Goal: Transaction & Acquisition: Book appointment/travel/reservation

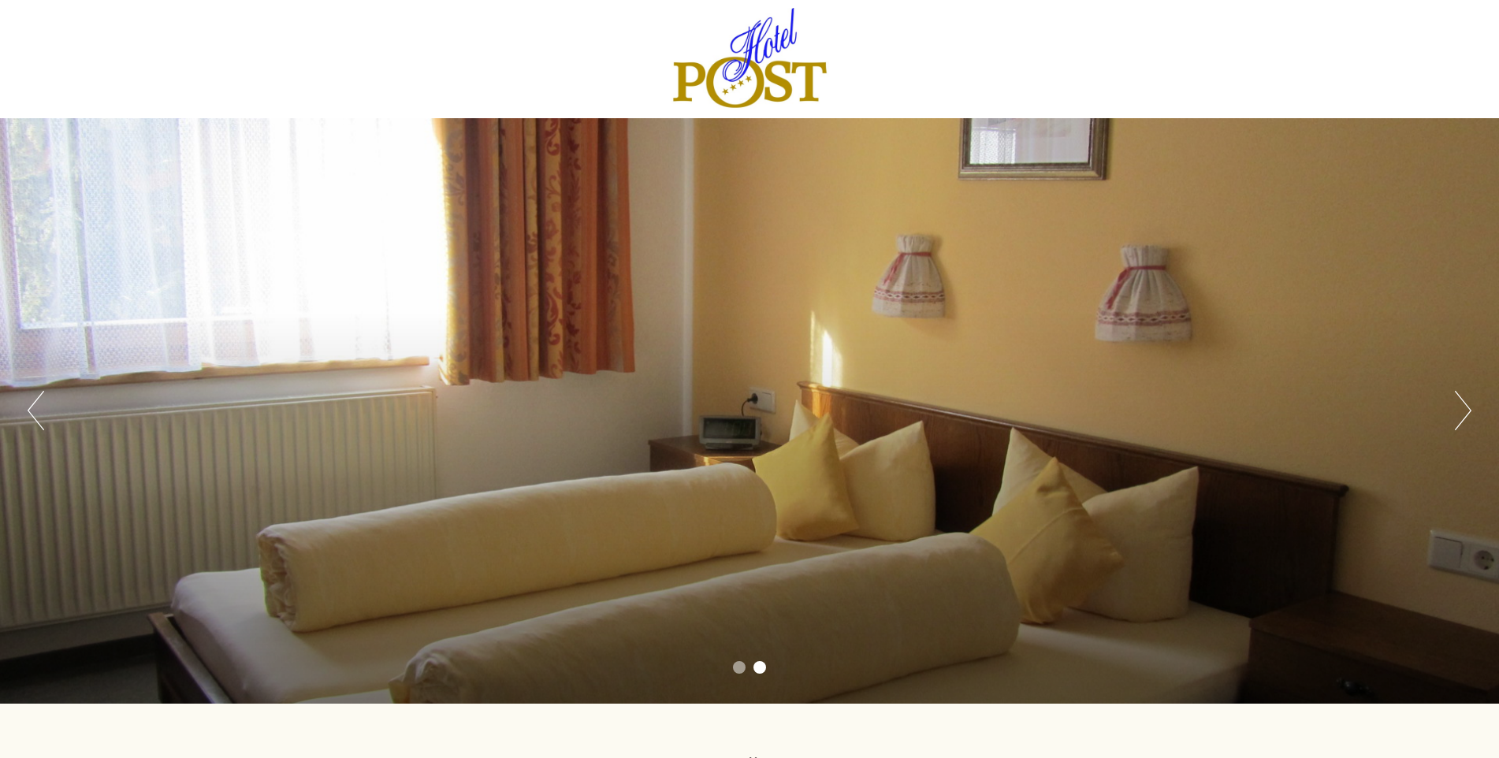
click at [1463, 416] on button "Next" at bounding box center [1463, 410] width 17 height 39
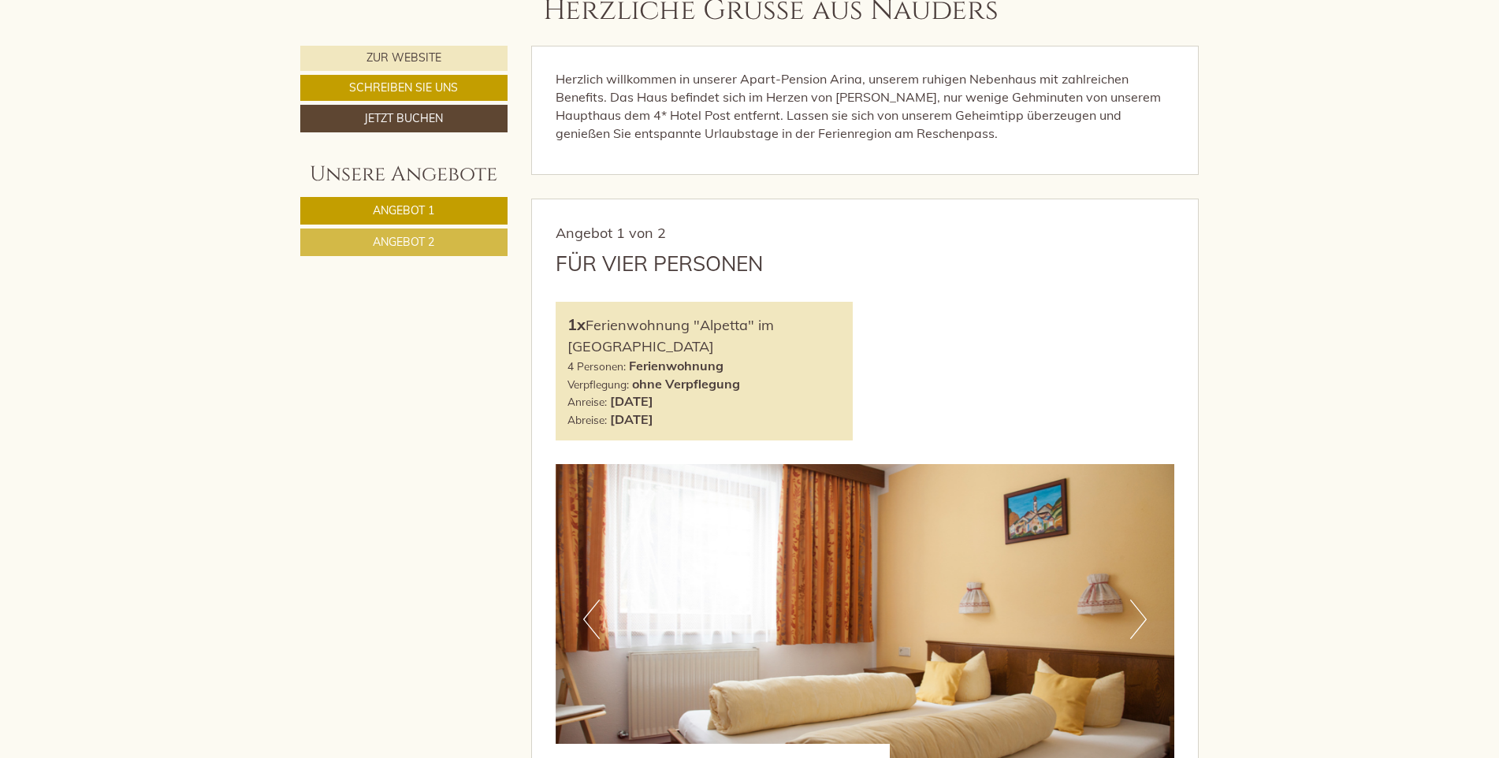
scroll to position [788, 0]
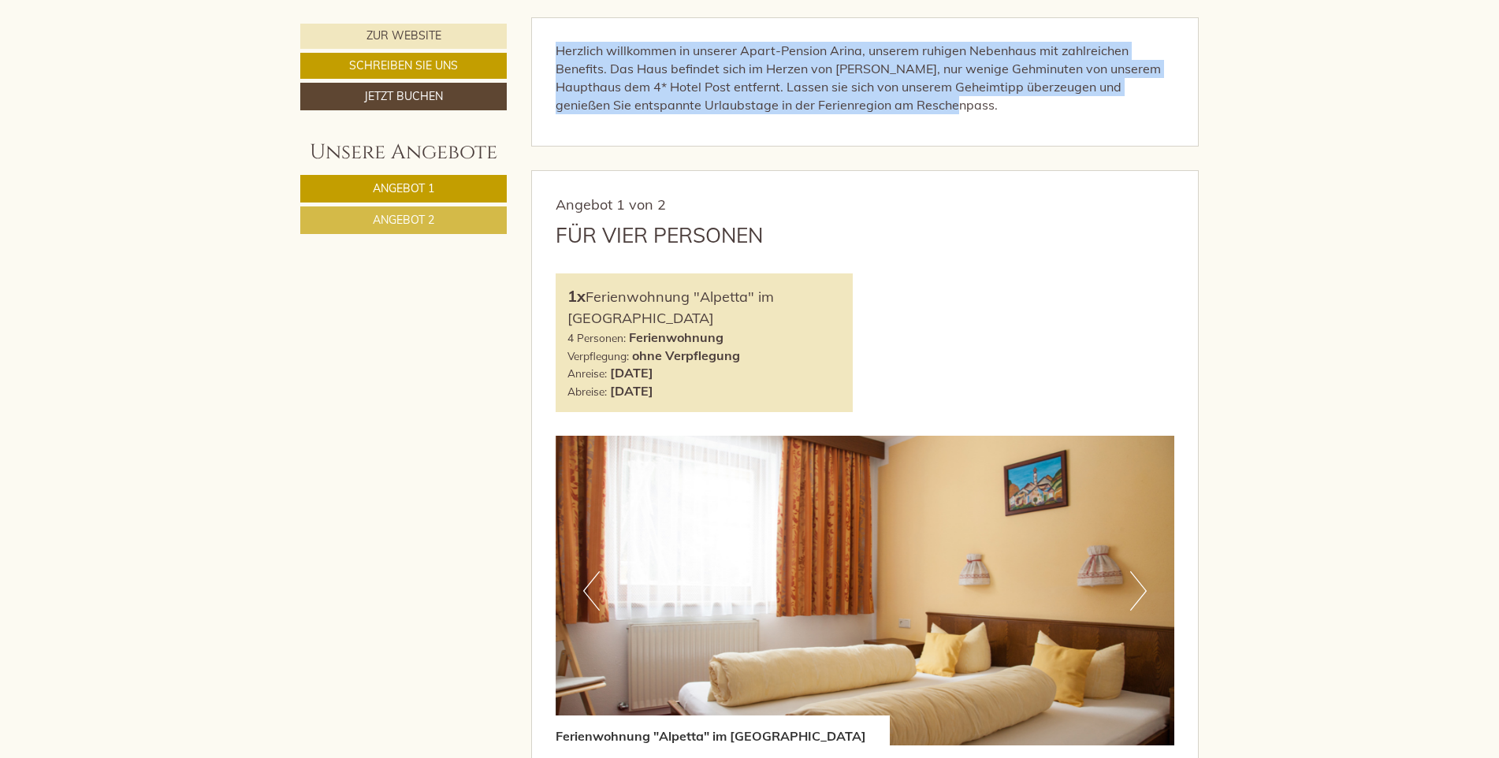
drag, startPoint x: 557, startPoint y: 49, endPoint x: 1058, endPoint y: 129, distance: 507.6
click at [1058, 129] on div "Herzlich willkommen in unserer Apart-Pension Arina, unserem ruhigen Nebenhaus m…" at bounding box center [865, 81] width 667 height 127
copy p "Herzlich willkommen in unserer Apart-Pension Arina, unserem ruhigen Nebenhaus m…"
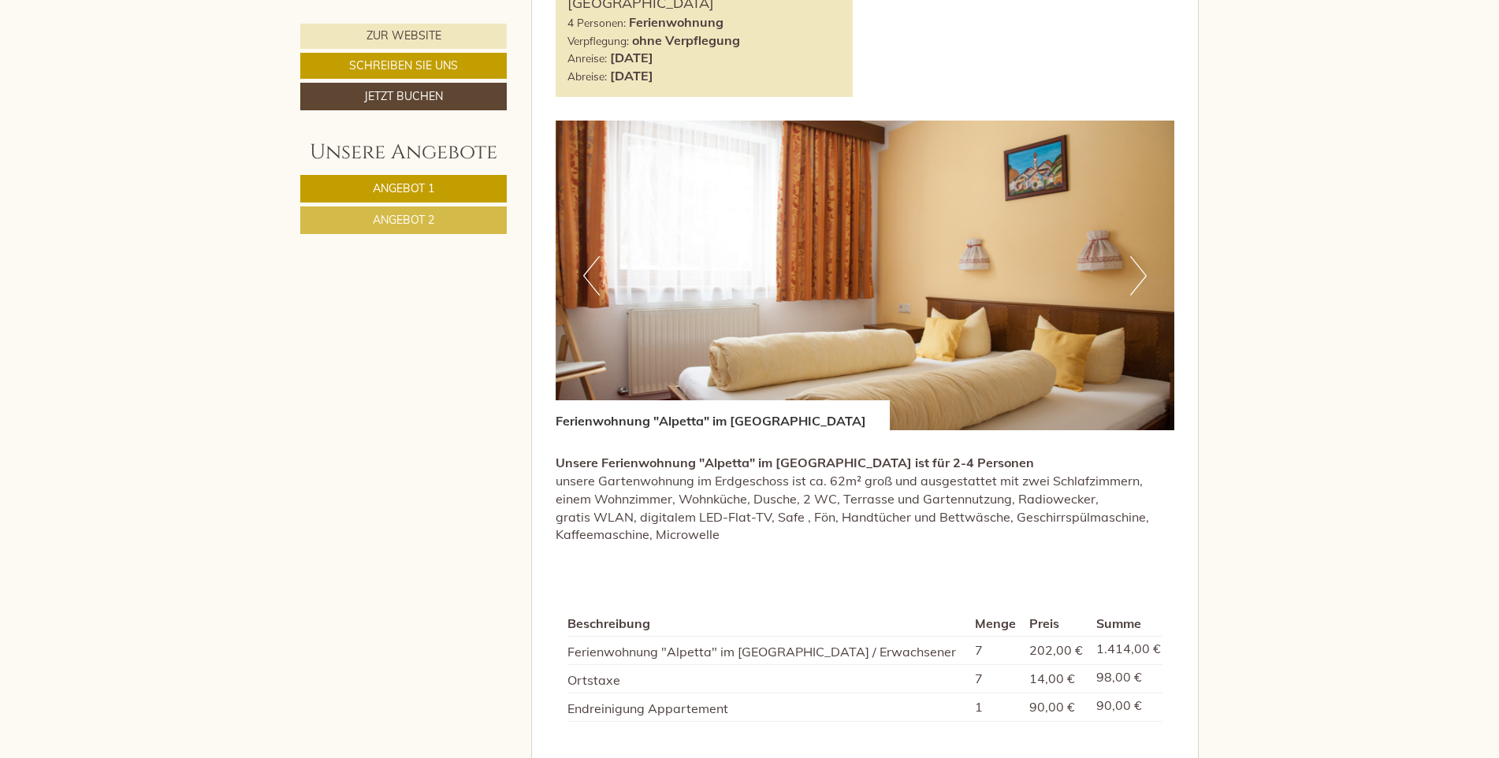
scroll to position [1340, 0]
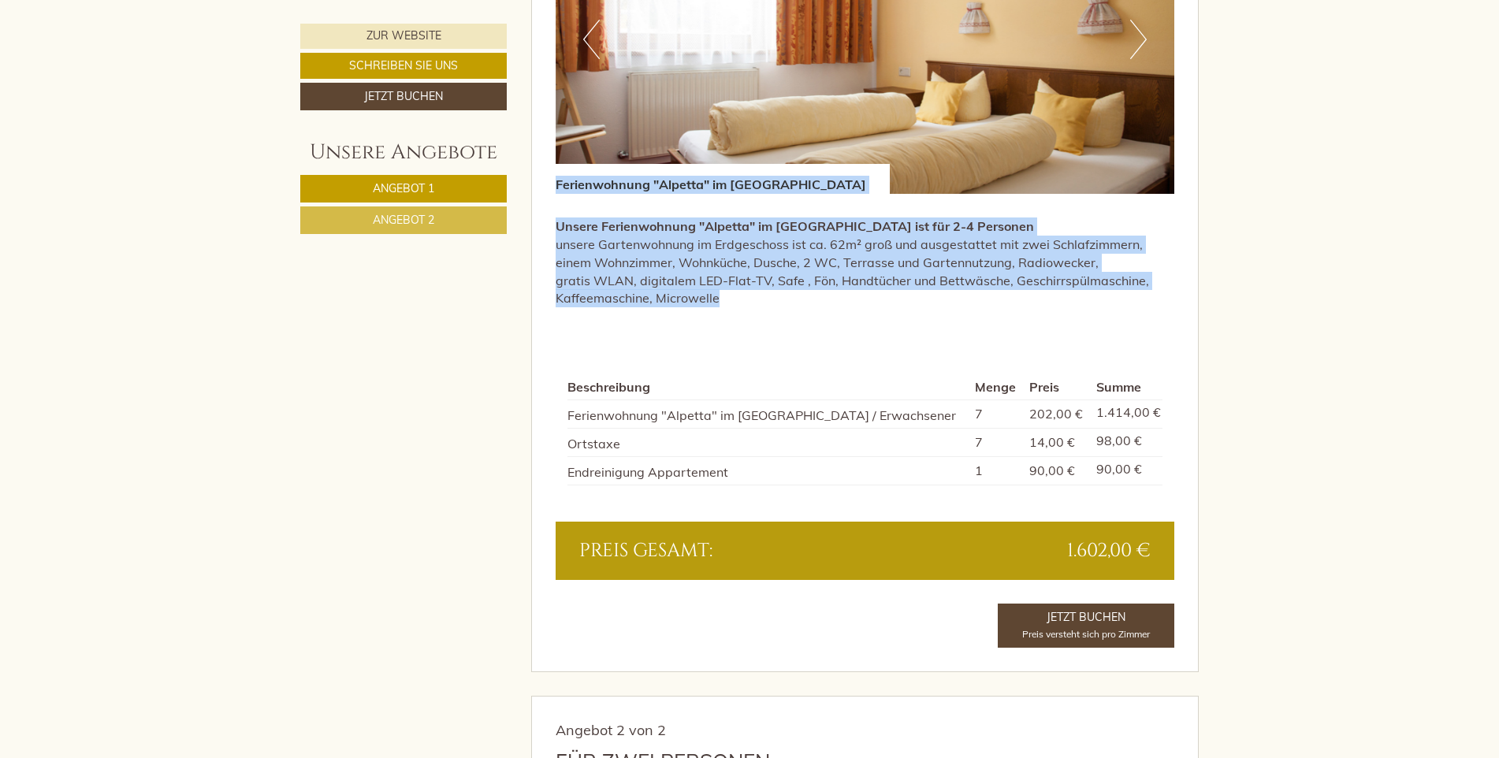
drag, startPoint x: 556, startPoint y: 184, endPoint x: 1220, endPoint y: 336, distance: 680.6
copy div "Ferienwohnung "Alpetta" im Haus Arina Unsere Ferienwohnung "Alpetta" im [GEOGRA…"
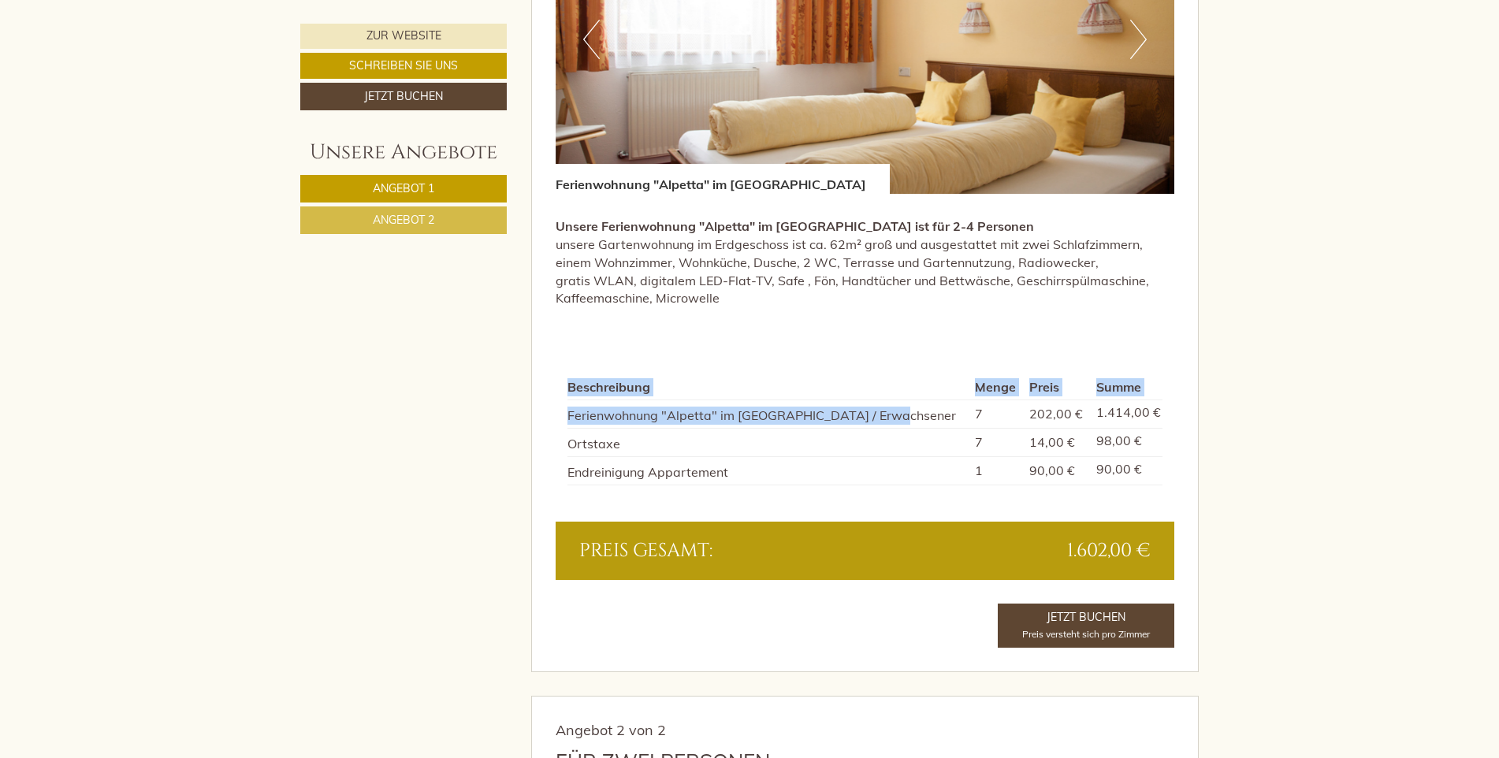
drag, startPoint x: 889, startPoint y: 415, endPoint x: 559, endPoint y: 422, distance: 330.3
click at [559, 422] on div "Beschreibung Menge Preis Summe Ferienwohnung "Alpetta" im [GEOGRAPHIC_DATA] / […" at bounding box center [865, 430] width 619 height 182
click at [927, 424] on td "Ferienwohnung "Alpetta" im [GEOGRAPHIC_DATA] / Erwachsener" at bounding box center [767, 414] width 401 height 28
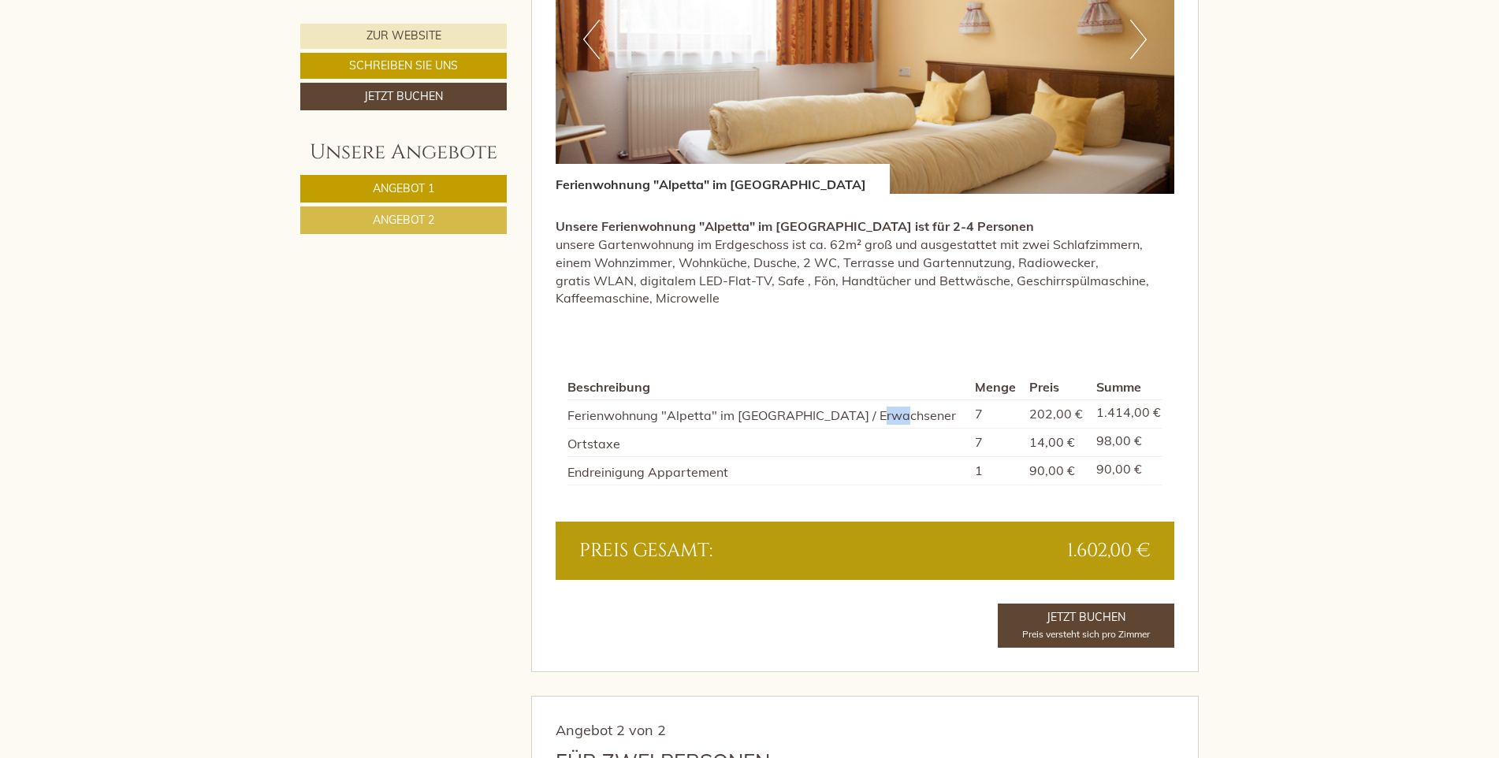
drag, startPoint x: 909, startPoint y: 414, endPoint x: 869, endPoint y: 415, distance: 40.2
click at [869, 415] on td "Ferienwohnung "Alpetta" im [GEOGRAPHIC_DATA] / Erwachsener" at bounding box center [767, 414] width 401 height 28
drag, startPoint x: 869, startPoint y: 415, endPoint x: 908, endPoint y: 424, distance: 39.6
click at [908, 424] on td "Ferienwohnung "Alpetta" im [GEOGRAPHIC_DATA] / Erwachsener" at bounding box center [767, 414] width 401 height 28
drag, startPoint x: 911, startPoint y: 411, endPoint x: 568, endPoint y: 414, distance: 342.8
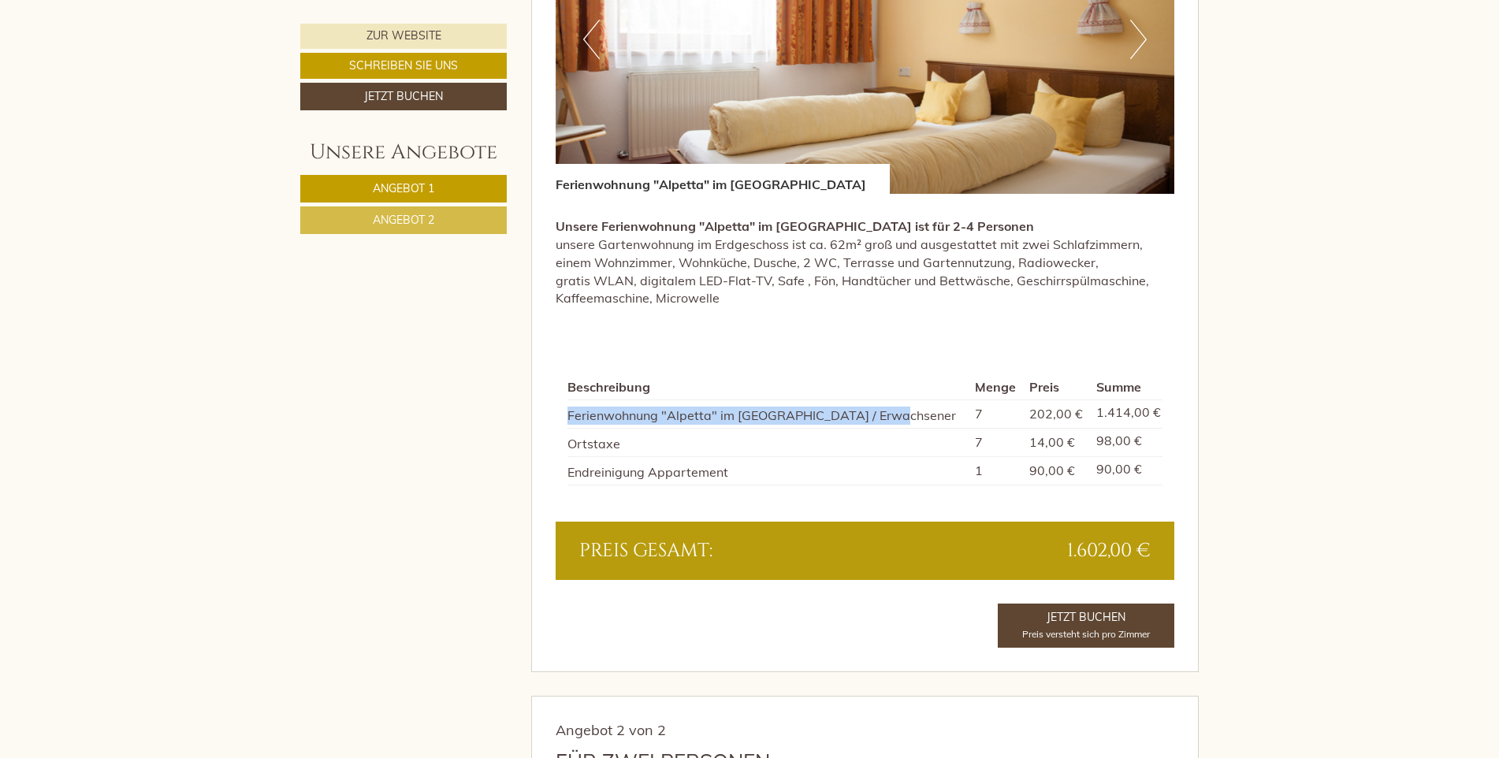
click at [568, 414] on td "Ferienwohnung "Alpetta" im [GEOGRAPHIC_DATA] / Erwachsener" at bounding box center [767, 414] width 401 height 28
copy td "Ferienwohnung "Alpetta" im [GEOGRAPHIC_DATA] / Erwachsener"
click at [739, 468] on td "Endreinigung Appartement" at bounding box center [767, 470] width 401 height 28
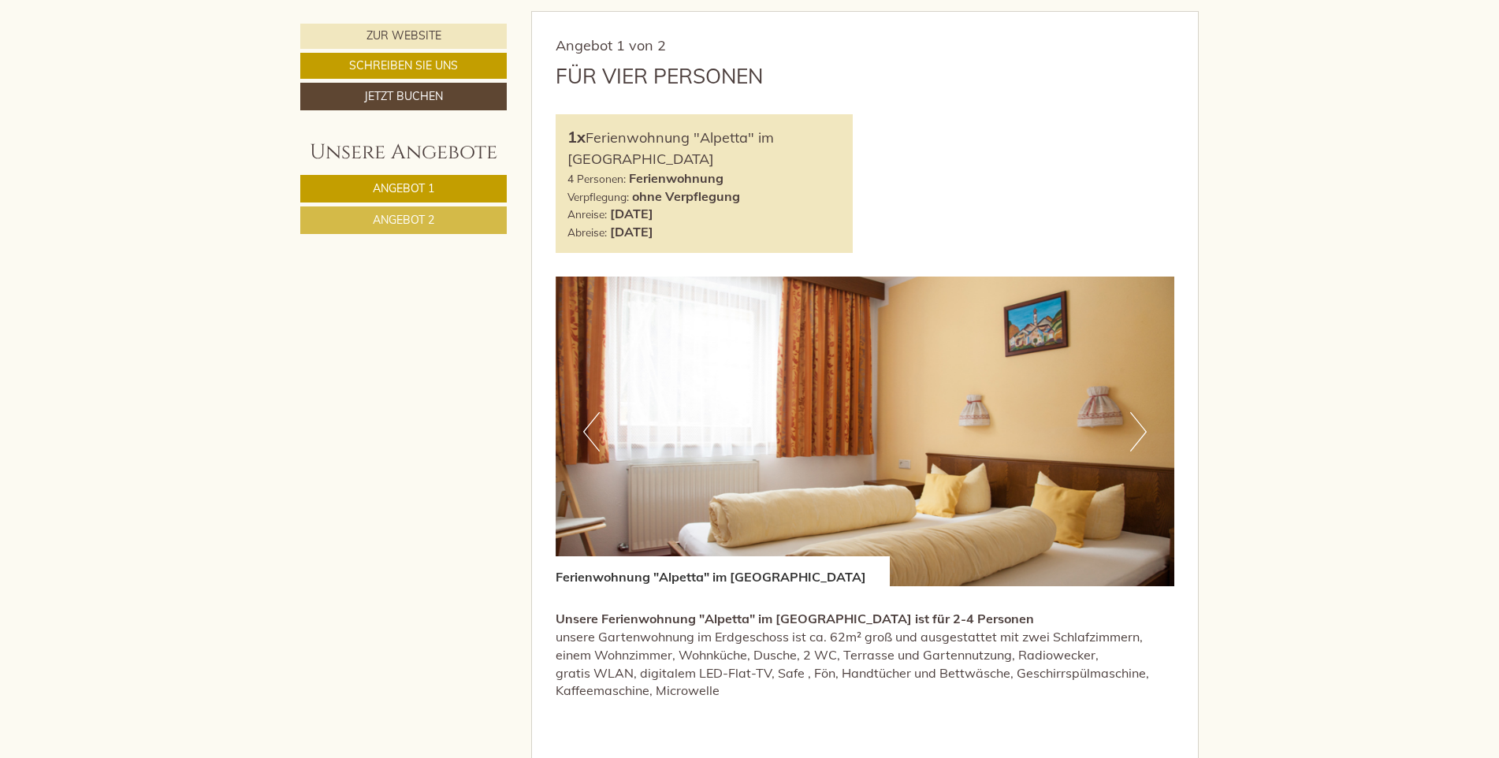
scroll to position [946, 0]
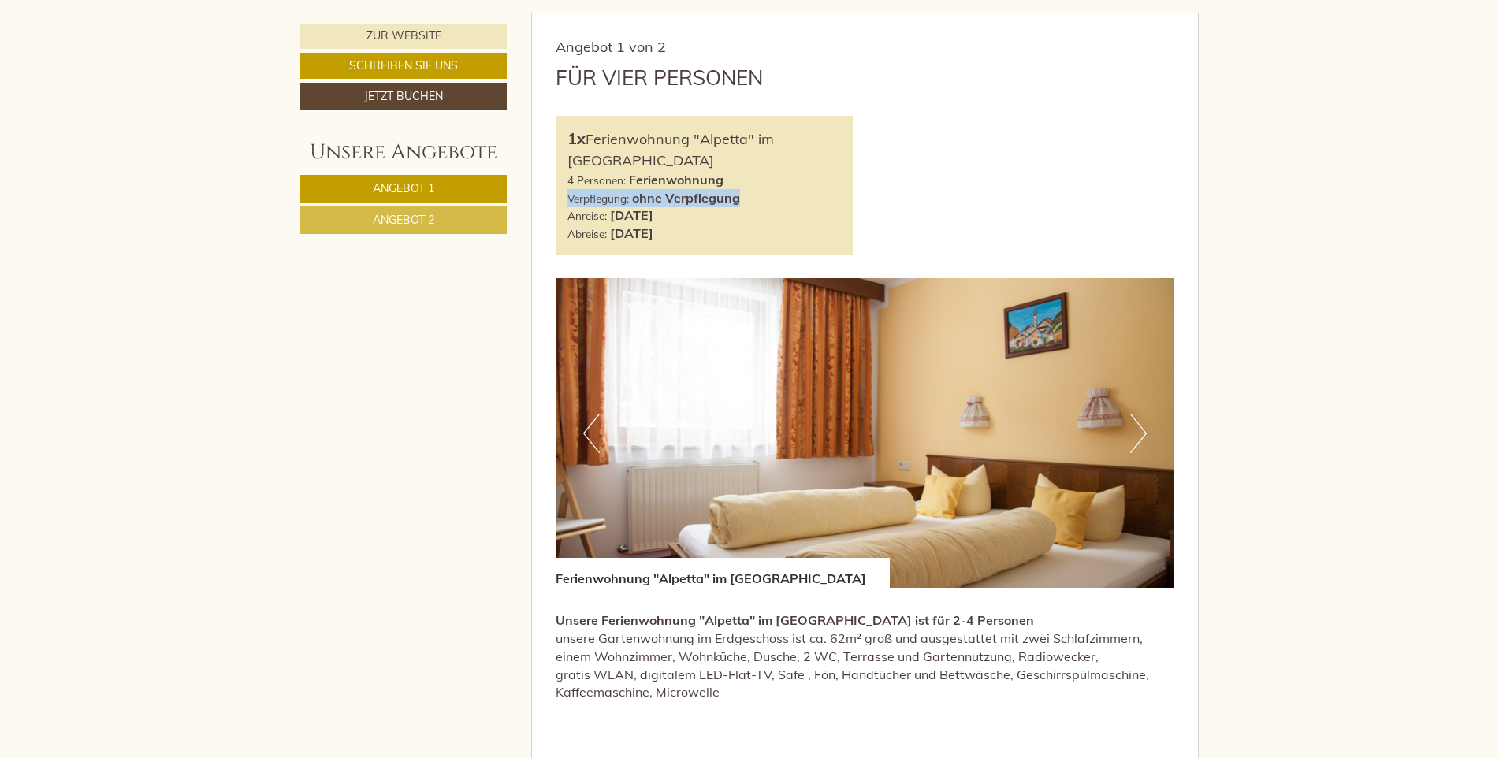
drag, startPoint x: 568, startPoint y: 201, endPoint x: 794, endPoint y: 191, distance: 225.6
click at [794, 191] on div "4 Personen: Ferienwohnung Verpflegung: ohne Verpflegung" at bounding box center [704, 189] width 274 height 36
copy div "Verpflegung: ohne Verpflegung"
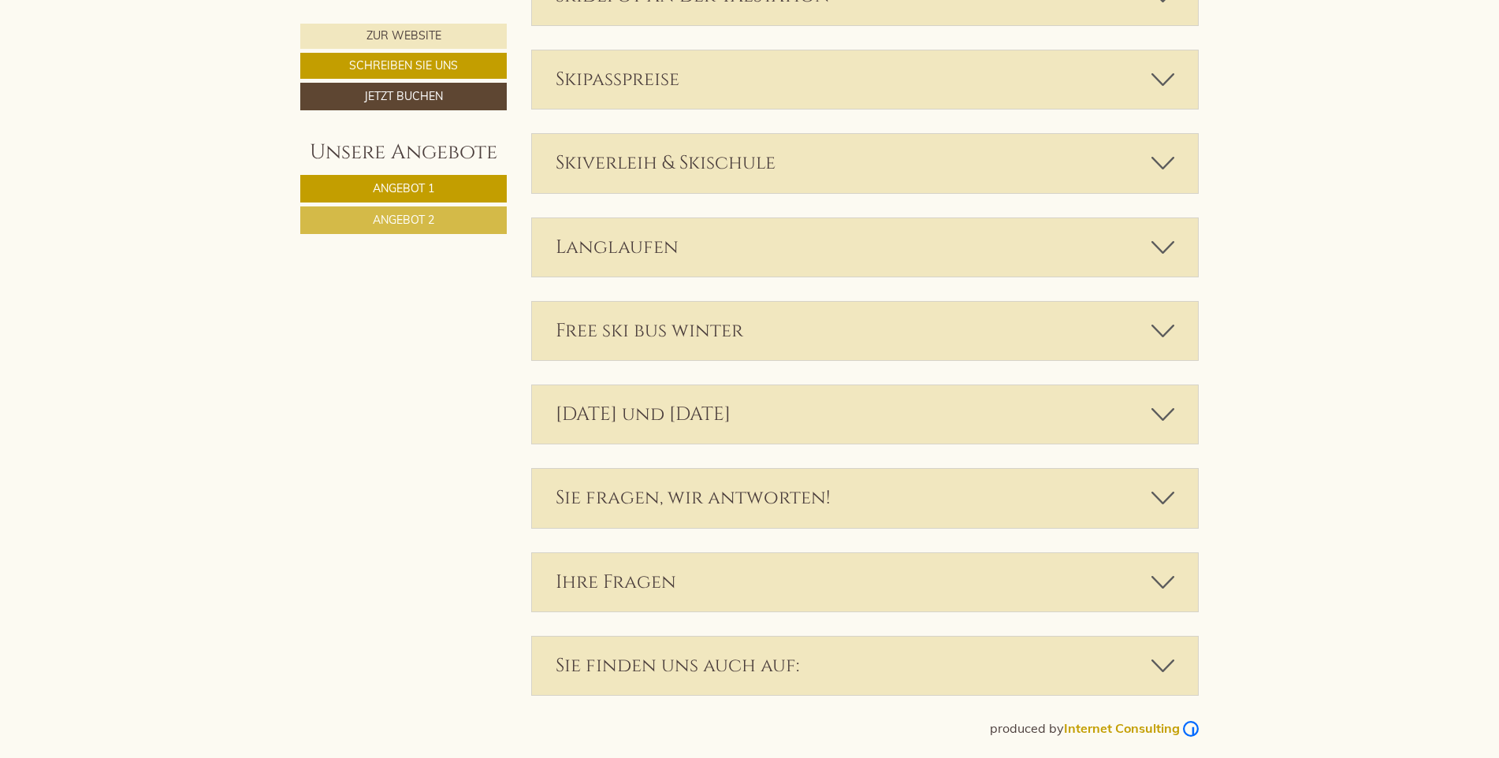
scroll to position [3688, 0]
